Goal: Task Accomplishment & Management: Manage account settings

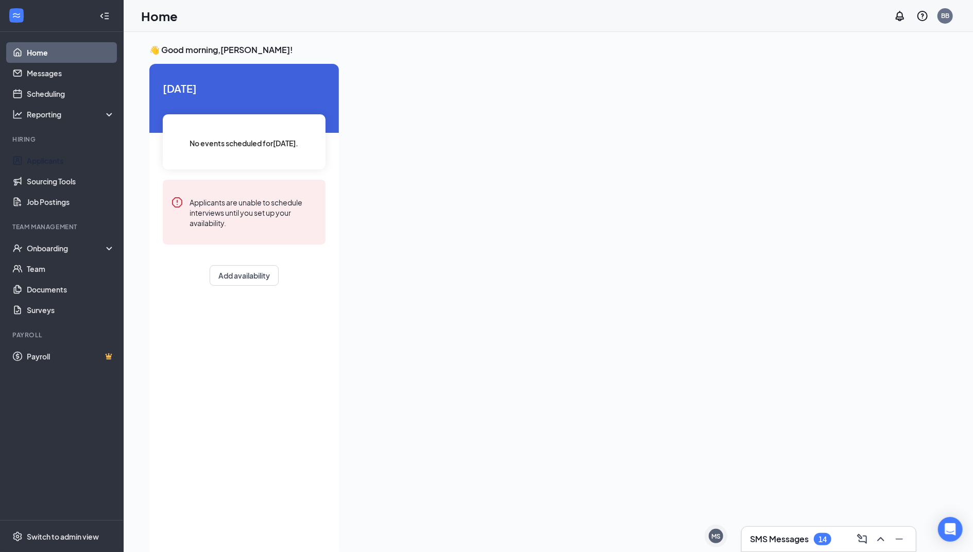
click at [61, 162] on link "Applicants" at bounding box center [71, 160] width 88 height 21
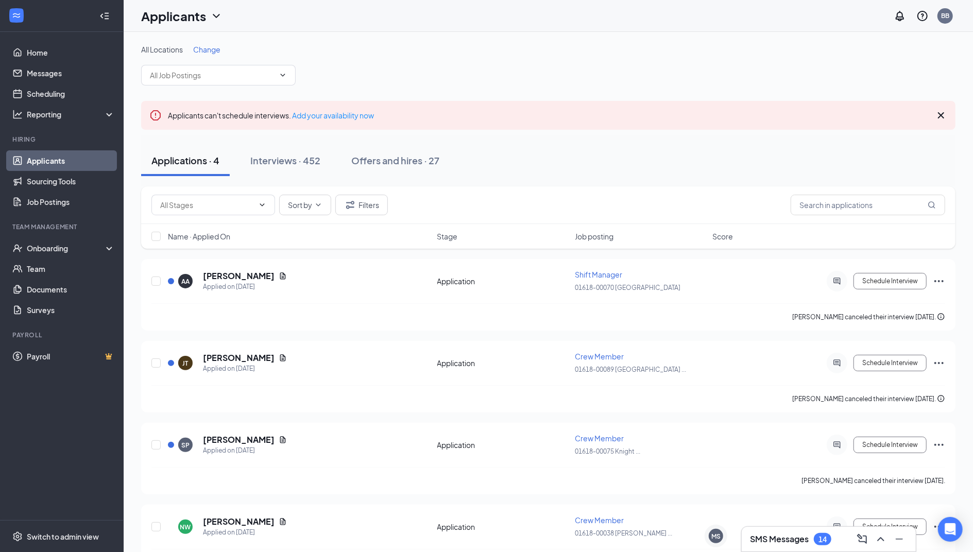
click at [215, 47] on span "Change" at bounding box center [206, 49] width 27 height 9
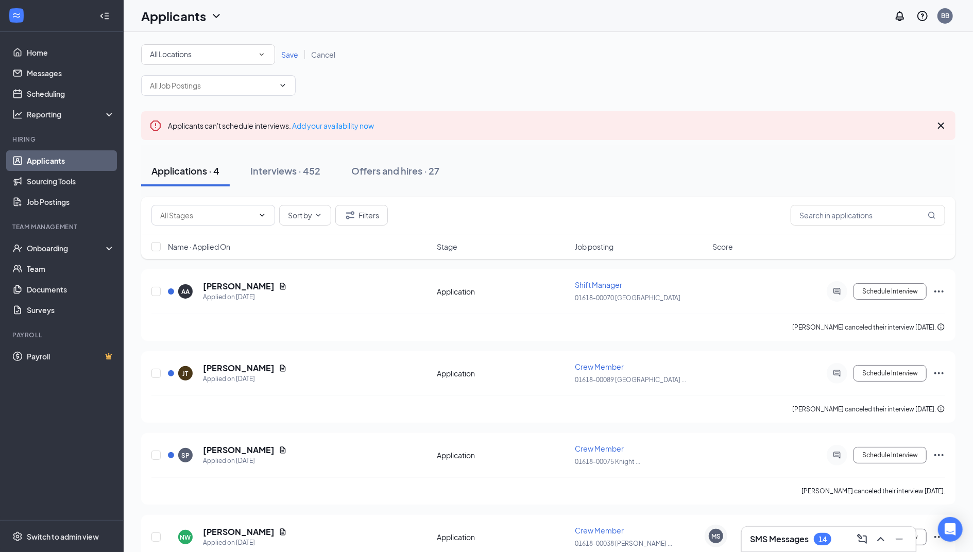
click at [224, 50] on div "All Locations" at bounding box center [208, 54] width 116 height 12
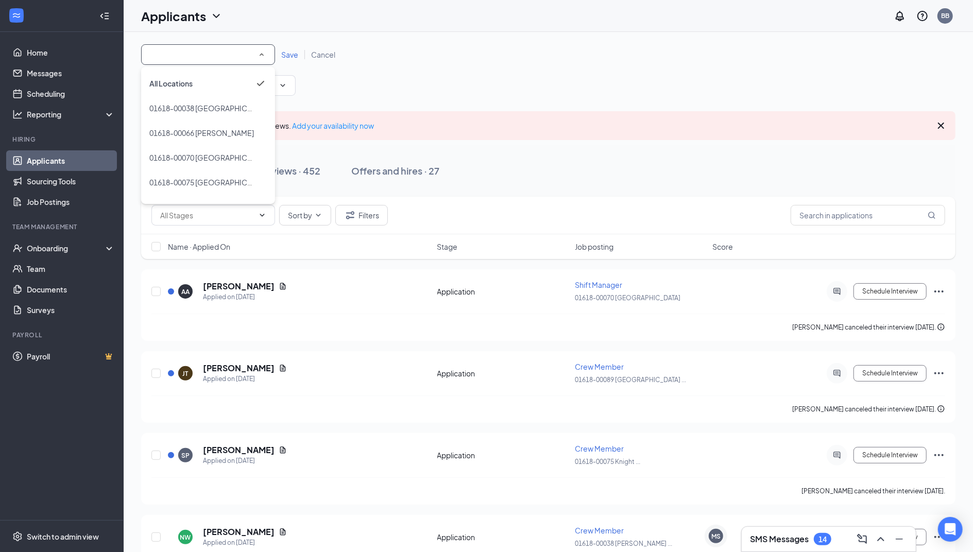
scroll to position [44, 0]
click at [241, 163] on div "01618-00088 [GEOGRAPHIC_DATA]" at bounding box center [207, 163] width 117 height 12
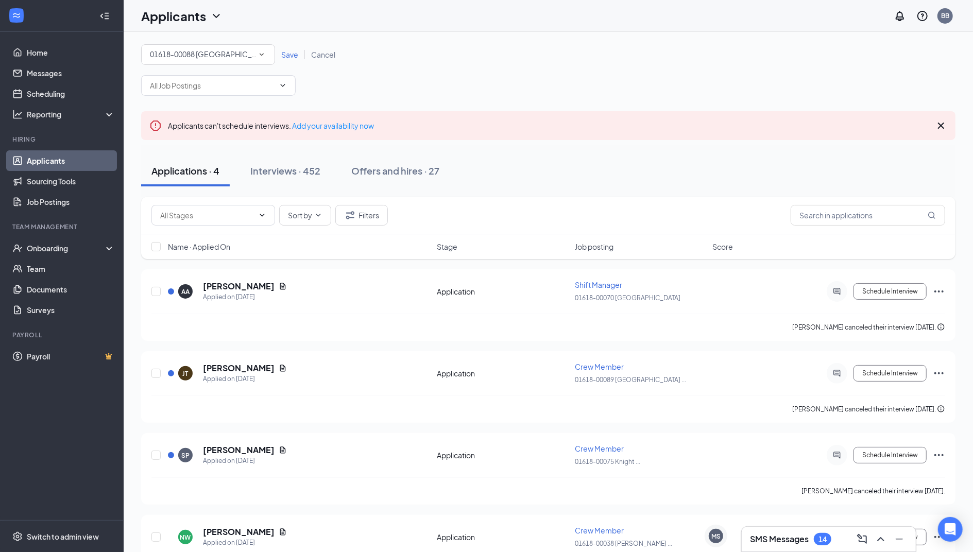
click at [287, 177] on button "Interviews · 452" at bounding box center [285, 171] width 91 height 31
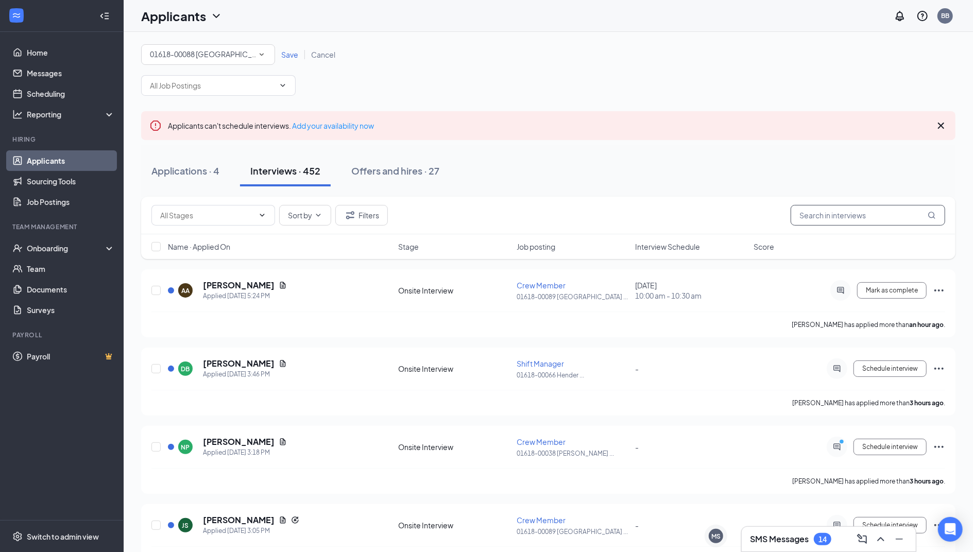
click at [832, 221] on input "text" at bounding box center [868, 215] width 155 height 21
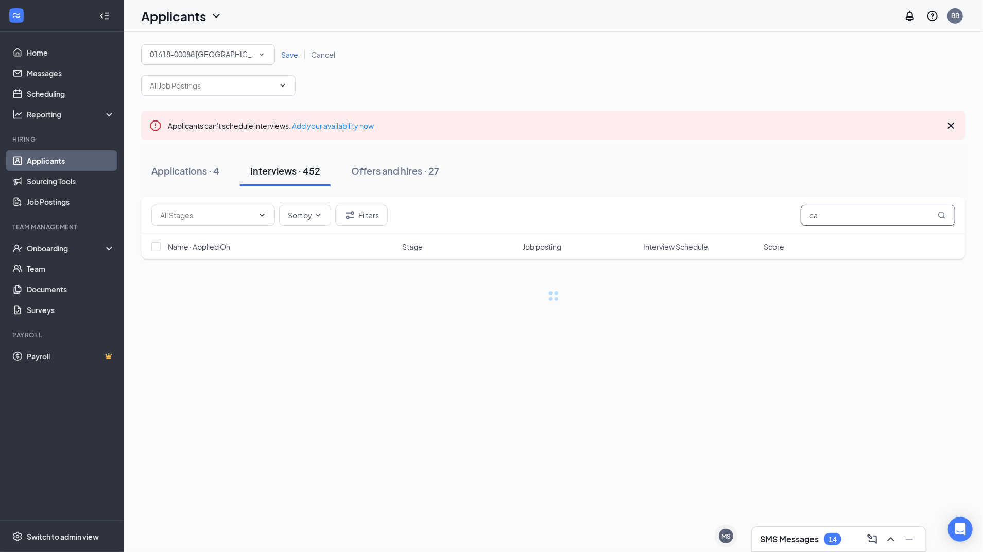
type input "c"
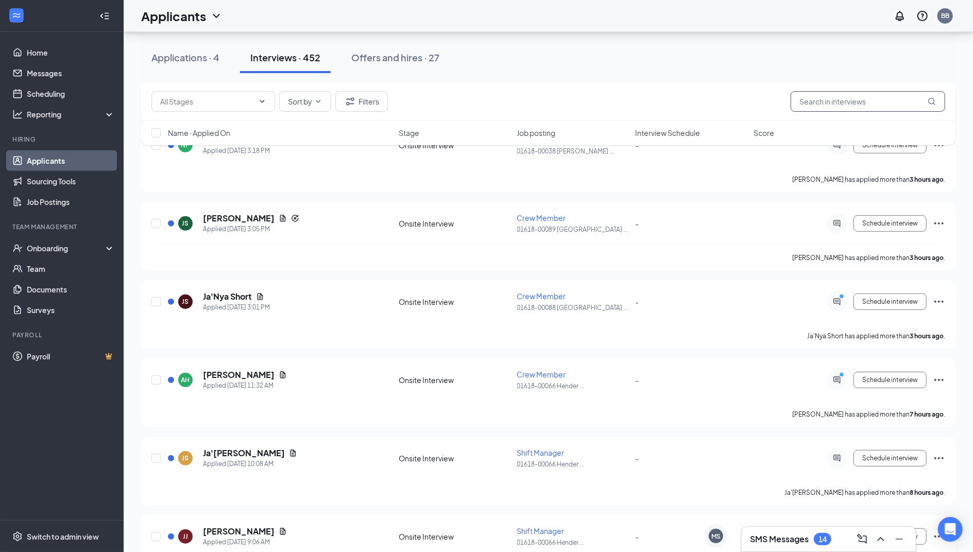
scroll to position [305, 0]
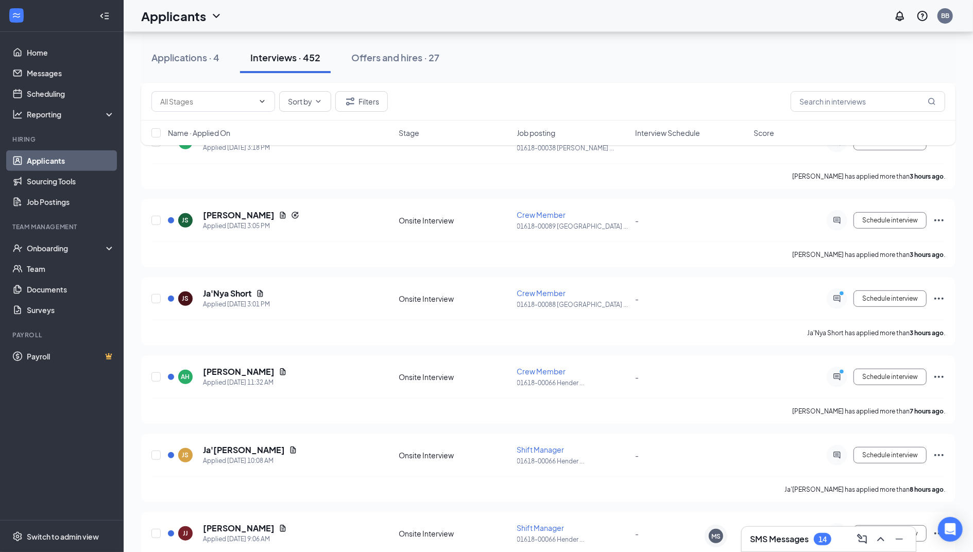
click at [178, 29] on div "Applicants BB" at bounding box center [548, 16] width 849 height 32
click at [195, 22] on h1 "Applicants" at bounding box center [173, 16] width 65 height 18
click at [74, 166] on link "Applicants" at bounding box center [71, 160] width 88 height 21
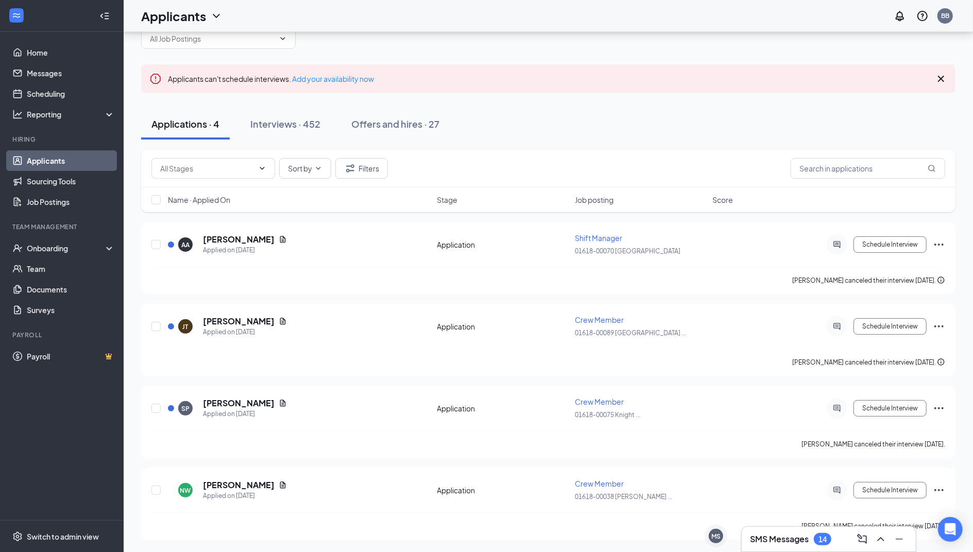
scroll to position [43, 0]
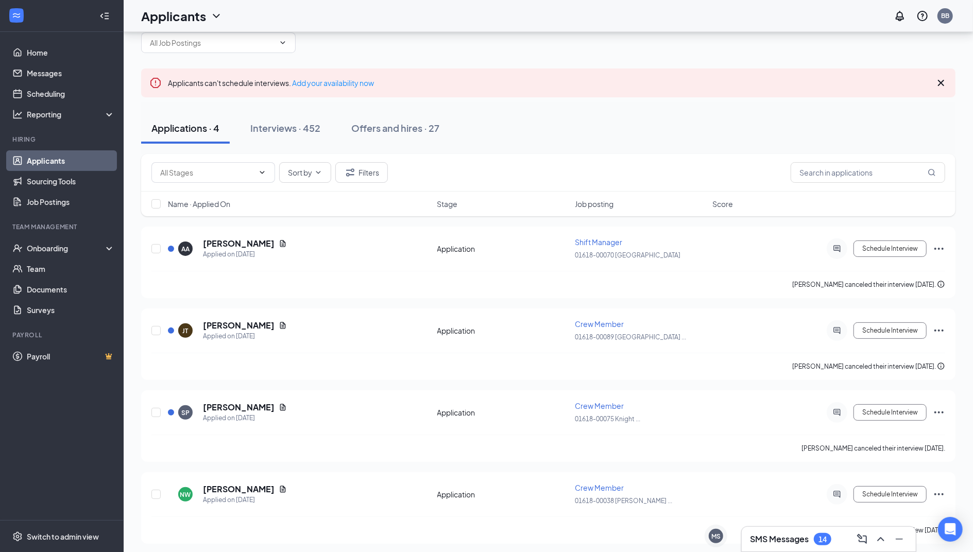
click at [217, 36] on span at bounding box center [218, 42] width 155 height 21
click at [277, 52] on span at bounding box center [218, 42] width 155 height 21
click at [288, 40] on span at bounding box center [218, 42] width 155 height 21
click at [61, 204] on link "Job Postings" at bounding box center [71, 202] width 88 height 21
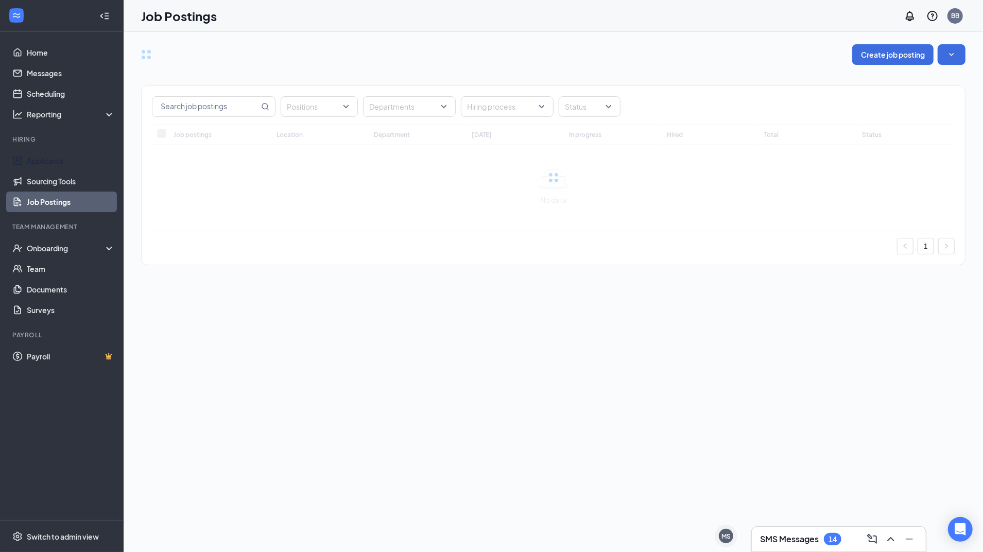
click at [73, 159] on link "Applicants" at bounding box center [71, 160] width 88 height 21
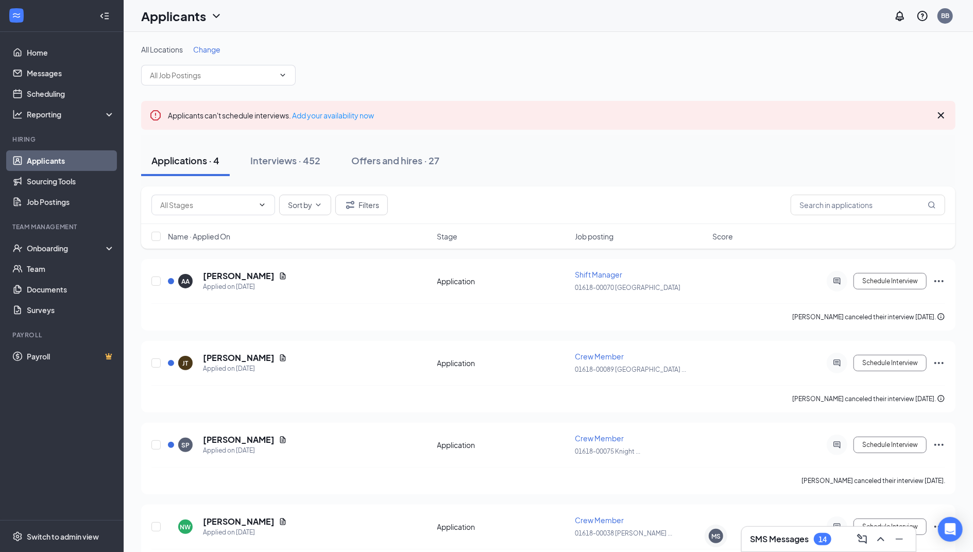
click at [271, 77] on input "text" at bounding box center [212, 75] width 125 height 11
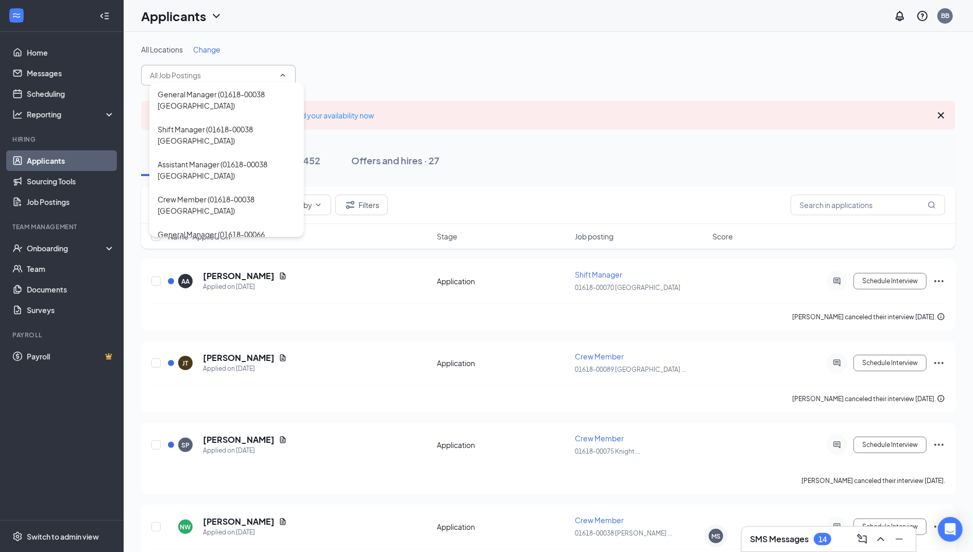
click at [272, 108] on div "General Manager (01618-00038 [GEOGRAPHIC_DATA])" at bounding box center [227, 100] width 138 height 23
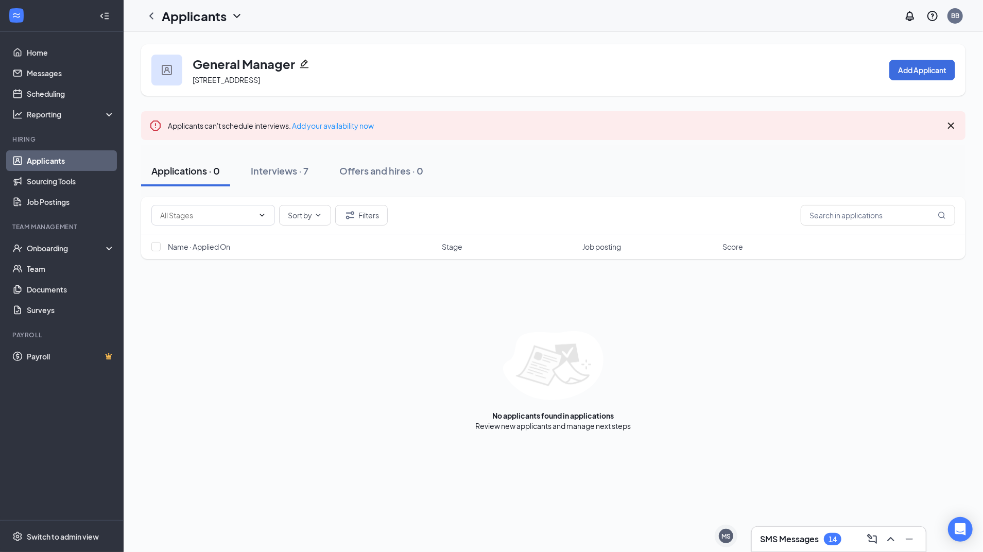
click at [289, 170] on div "Interviews · 7" at bounding box center [280, 170] width 58 height 13
